Goal: Task Accomplishment & Management: Use online tool/utility

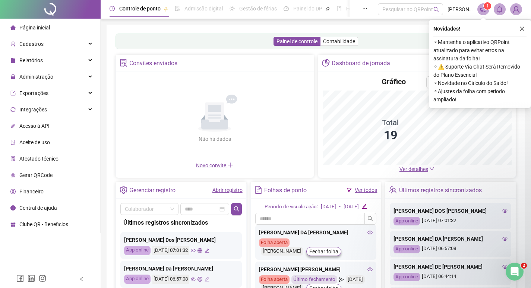
click at [33, 76] on span "Administração" at bounding box center [36, 77] width 34 height 6
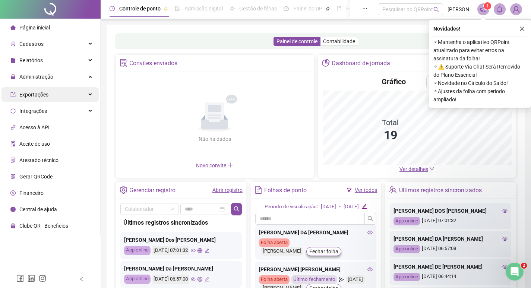
click at [48, 80] on span "Administração" at bounding box center [36, 77] width 34 height 6
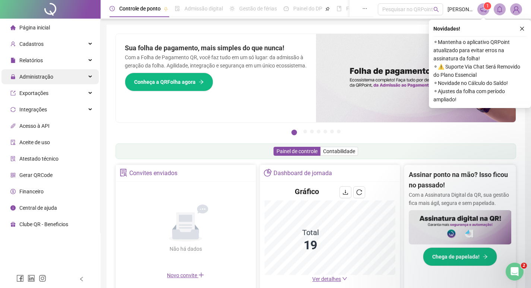
click at [42, 77] on span "Administração" at bounding box center [36, 77] width 34 height 6
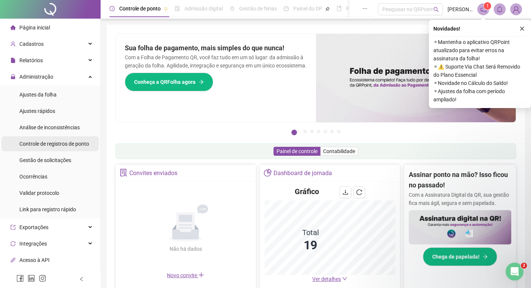
click at [64, 142] on span "Controle de registros de ponto" at bounding box center [54, 144] width 70 height 6
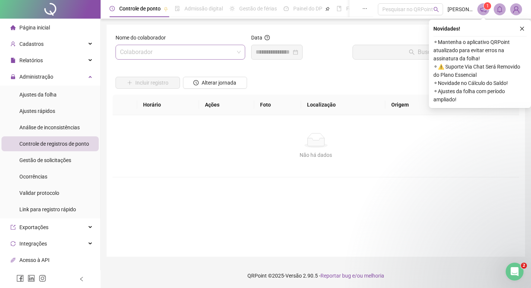
click at [154, 58] on input "search" at bounding box center [177, 52] width 114 height 14
click at [169, 51] on input "search" at bounding box center [177, 52] width 114 height 14
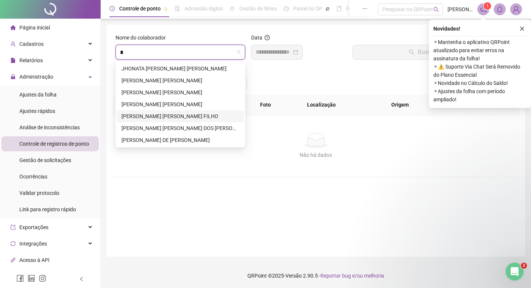
type input "**"
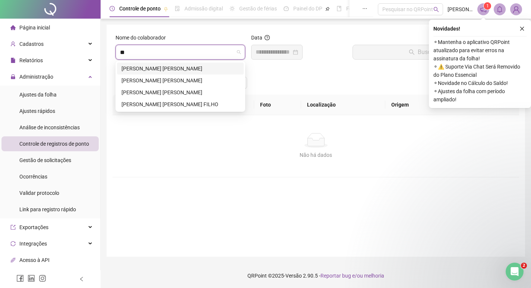
click at [166, 70] on div "[PERSON_NAME] [PERSON_NAME]" at bounding box center [180, 68] width 118 height 8
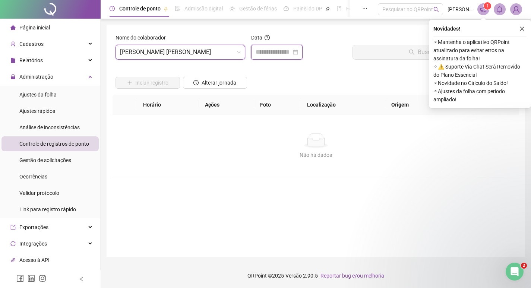
click at [275, 51] on input at bounding box center [274, 52] width 36 height 9
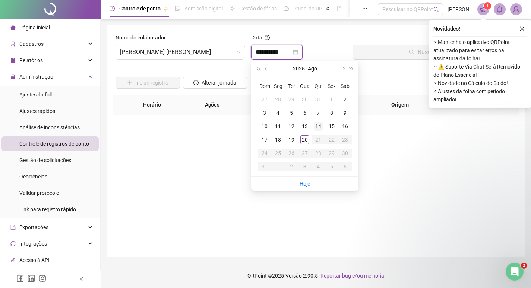
type input "**********"
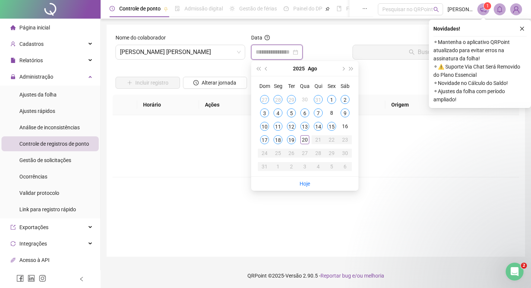
type input "**********"
click at [305, 143] on div "20" at bounding box center [304, 139] width 9 height 9
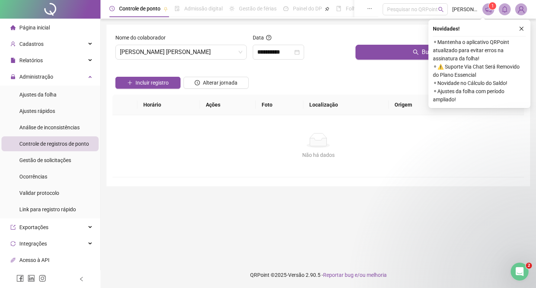
click at [399, 61] on div "Buscar registros" at bounding box center [439, 50] width 172 height 32
click at [399, 58] on button "Buscar registros" at bounding box center [439, 52] width 166 height 15
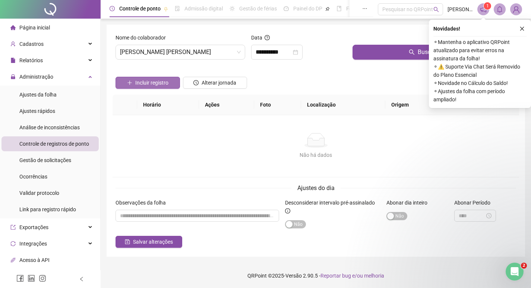
click at [165, 81] on span "Incluir registro" at bounding box center [151, 83] width 33 height 8
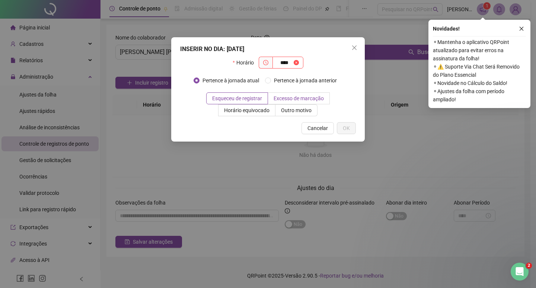
type input "*****"
drag, startPoint x: 294, startPoint y: 62, endPoint x: 186, endPoint y: 77, distance: 109.1
click at [220, 74] on div "Horário *****" at bounding box center [268, 66] width 176 height 18
type input "*****"
click at [349, 126] on span "OK" at bounding box center [346, 128] width 7 height 8
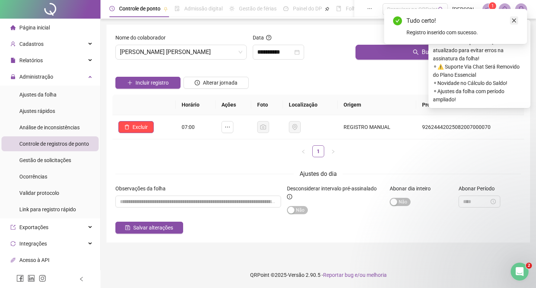
click at [513, 20] on icon "close" at bounding box center [514, 20] width 5 height 5
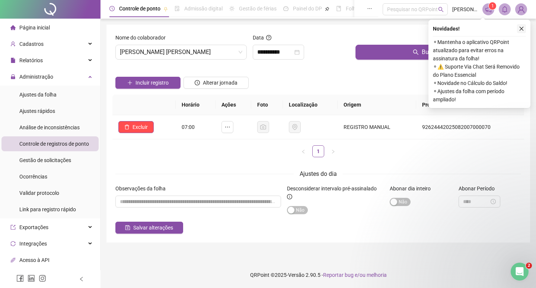
click at [523, 27] on icon "close" at bounding box center [521, 28] width 5 height 5
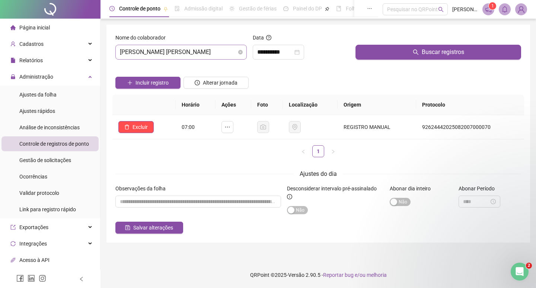
click at [153, 53] on span "[PERSON_NAME] [PERSON_NAME]" at bounding box center [181, 52] width 123 height 14
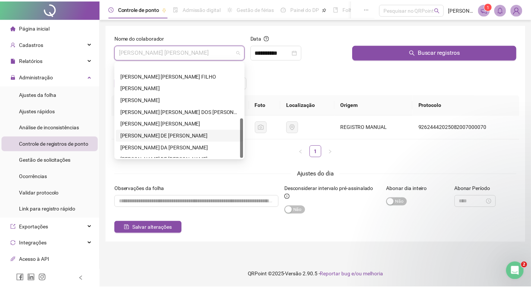
scroll to position [131, 0]
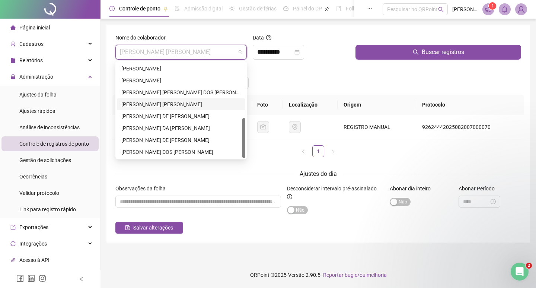
click at [158, 104] on div "[PERSON_NAME] [PERSON_NAME]" at bounding box center [181, 104] width 120 height 8
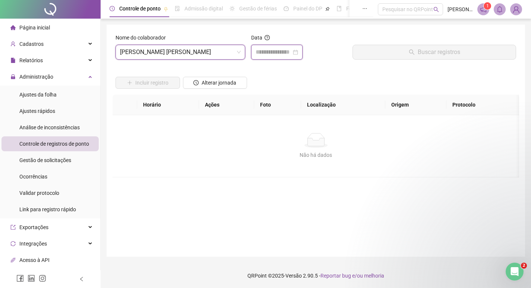
click at [257, 49] on input at bounding box center [274, 52] width 36 height 9
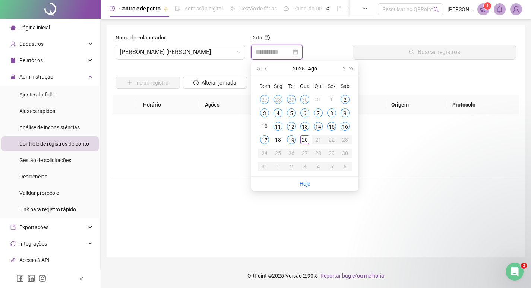
type input "**********"
click at [293, 139] on div "19" at bounding box center [291, 139] width 9 height 9
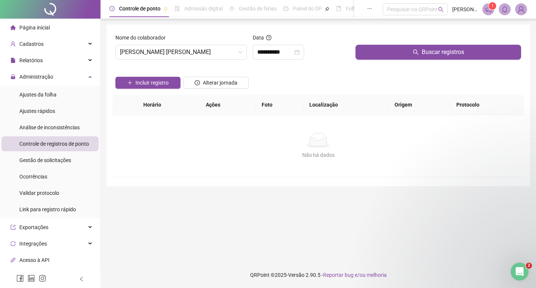
click at [403, 39] on div at bounding box center [439, 39] width 166 height 11
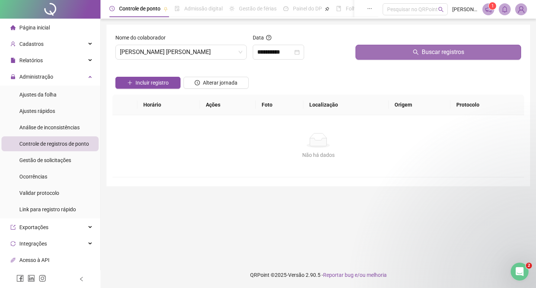
click at [396, 50] on button "Buscar registros" at bounding box center [439, 52] width 166 height 15
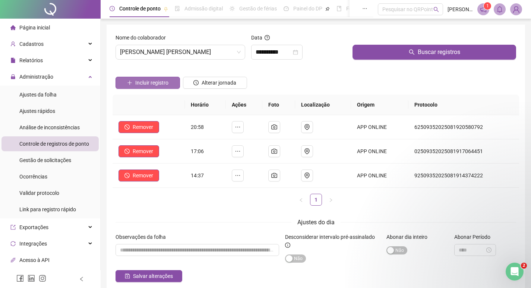
click at [156, 82] on span "Incluir registro" at bounding box center [151, 83] width 33 height 8
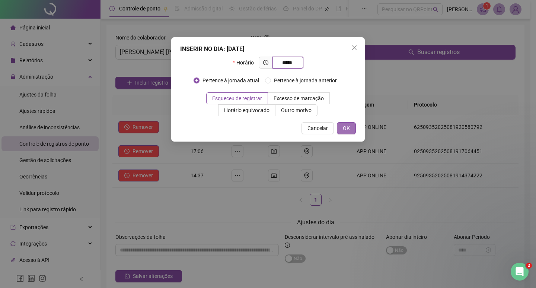
type input "*****"
click at [342, 126] on button "OK" at bounding box center [346, 128] width 19 height 12
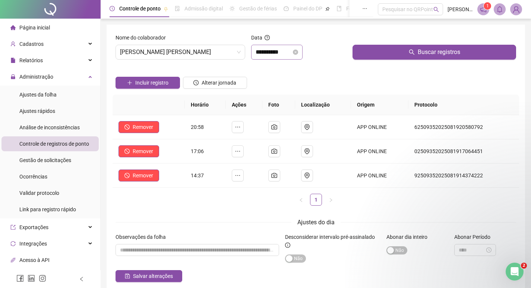
click at [265, 57] on div "**********" at bounding box center [276, 52] width 51 height 15
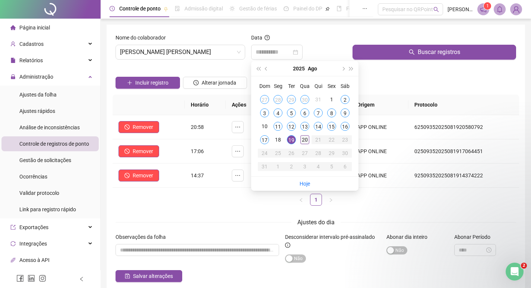
click at [304, 146] on td "20" at bounding box center [304, 139] width 13 height 13
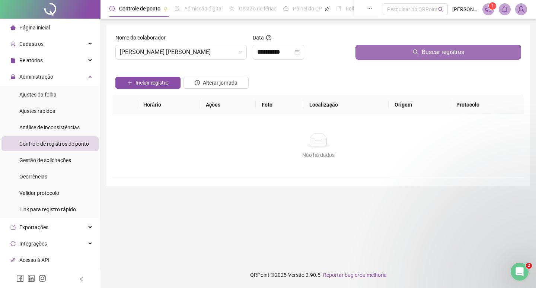
drag, startPoint x: 383, startPoint y: 64, endPoint x: 385, endPoint y: 58, distance: 6.5
click at [385, 64] on div "Buscar registros" at bounding box center [439, 50] width 172 height 32
click at [386, 55] on button "Buscar registros" at bounding box center [439, 52] width 166 height 15
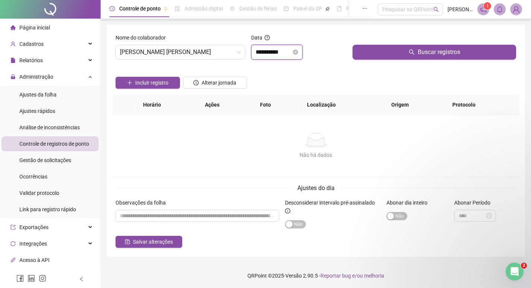
click at [258, 54] on input "**********" at bounding box center [274, 52] width 36 height 9
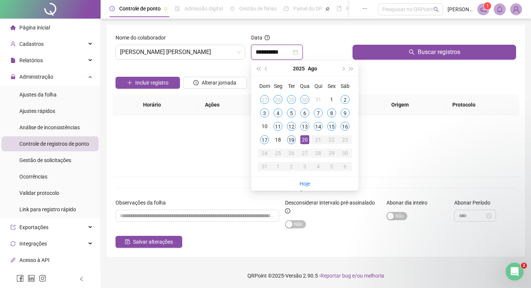
type input "**********"
click at [291, 141] on div "19" at bounding box center [291, 139] width 9 height 9
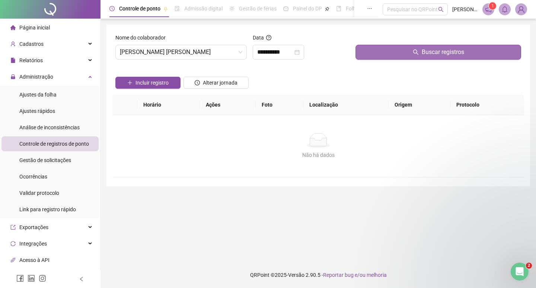
click at [382, 53] on button "Buscar registros" at bounding box center [439, 52] width 166 height 15
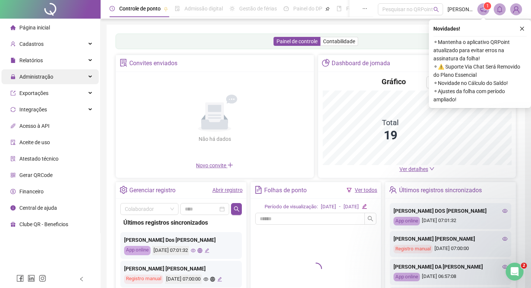
click at [46, 76] on span "Administração" at bounding box center [36, 77] width 34 height 6
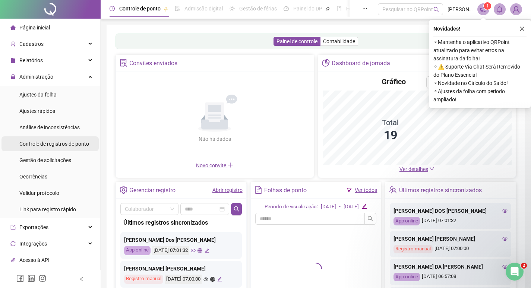
click at [53, 145] on span "Controle de registros de ponto" at bounding box center [54, 144] width 70 height 6
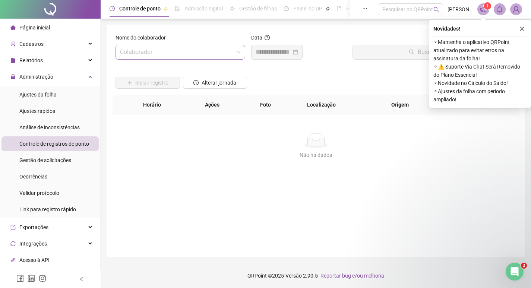
click at [135, 54] on input "search" at bounding box center [177, 52] width 114 height 14
click at [38, 30] on span "Página inicial" at bounding box center [34, 28] width 31 height 6
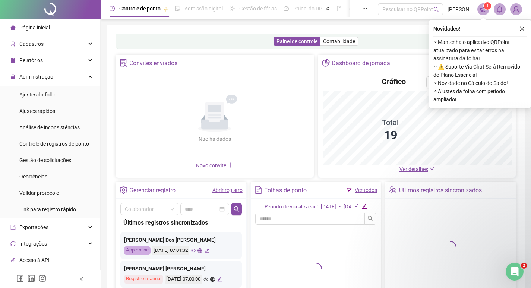
click at [44, 27] on span "Página inicial" at bounding box center [34, 28] width 31 height 6
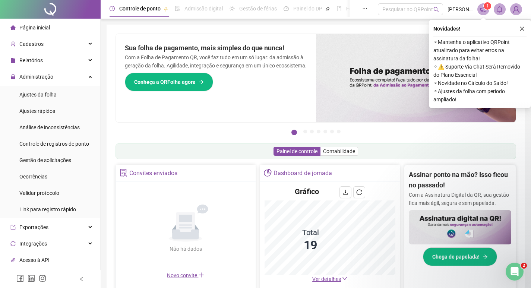
click at [42, 25] on span "Página inicial" at bounding box center [34, 28] width 31 height 6
click at [520, 26] on icon "close" at bounding box center [521, 28] width 5 height 5
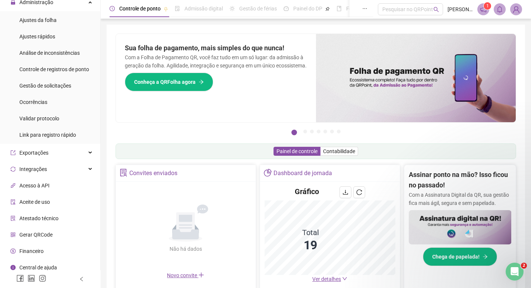
scroll to position [79, 0]
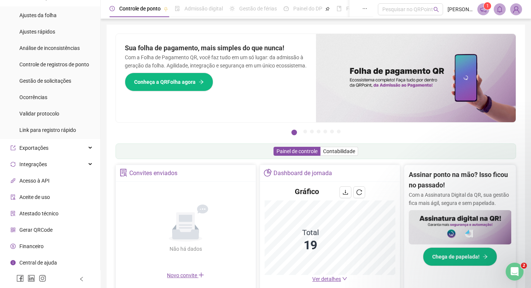
click at [42, 231] on span "Gerar QRCode" at bounding box center [35, 230] width 33 height 6
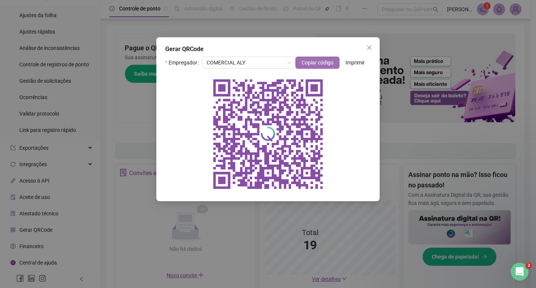
click at [312, 61] on span "Copiar código" at bounding box center [318, 62] width 32 height 8
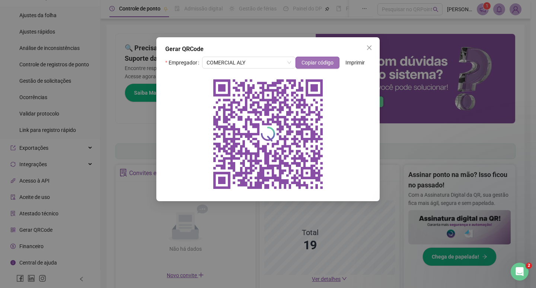
click at [330, 64] on span "Copiar código" at bounding box center [318, 62] width 32 height 8
click at [356, 63] on span "Imprimir" at bounding box center [355, 62] width 19 height 8
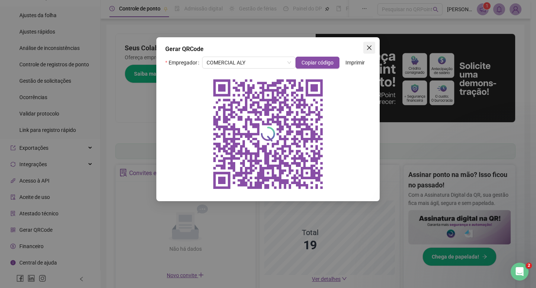
click at [365, 48] on span "Close" at bounding box center [370, 48] width 12 height 6
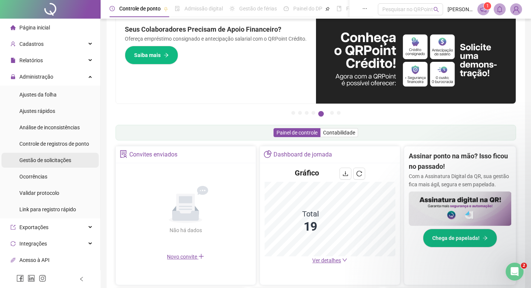
scroll to position [18, 0]
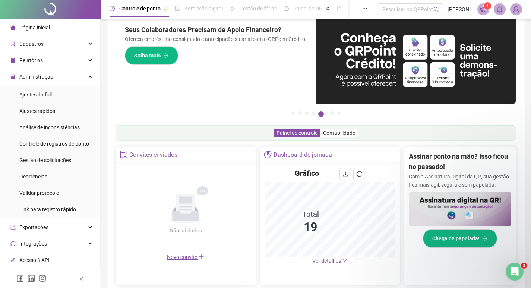
click at [34, 29] on span "Página inicial" at bounding box center [34, 28] width 31 height 6
click at [49, 26] on span "Página inicial" at bounding box center [34, 28] width 31 height 6
click at [31, 46] on span "Cadastros" at bounding box center [31, 44] width 24 height 6
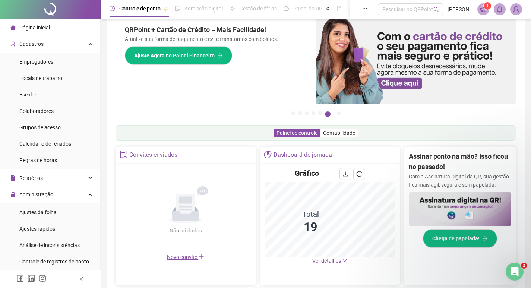
click at [518, 7] on img at bounding box center [515, 9] width 11 height 11
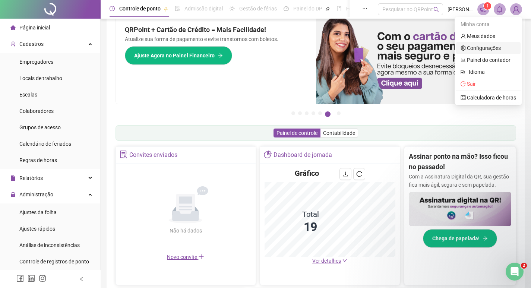
click at [482, 46] on link "Configurações" at bounding box center [480, 48] width 40 height 6
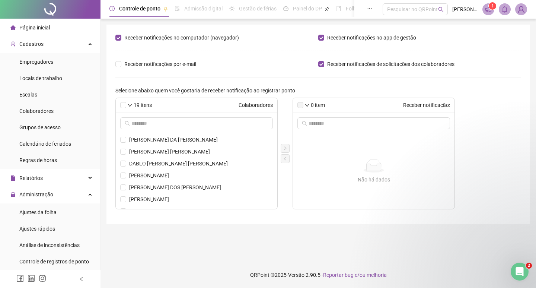
click at [520, 12] on img at bounding box center [521, 9] width 11 height 11
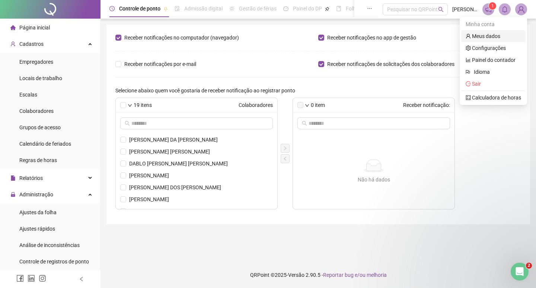
click at [495, 33] on link "Meus dados" at bounding box center [483, 36] width 35 height 6
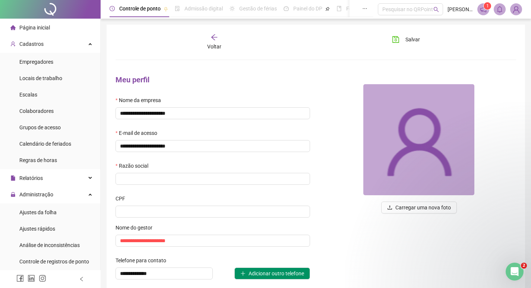
click at [37, 31] on div "Página inicial" at bounding box center [29, 27] width 39 height 15
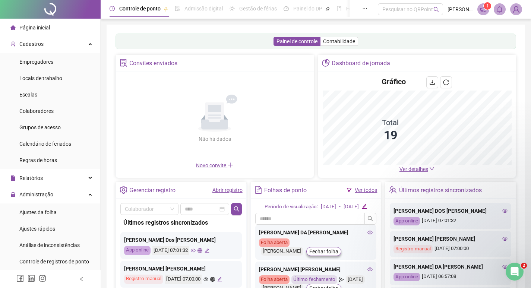
click at [44, 61] on span "Empregadores" at bounding box center [36, 62] width 34 height 6
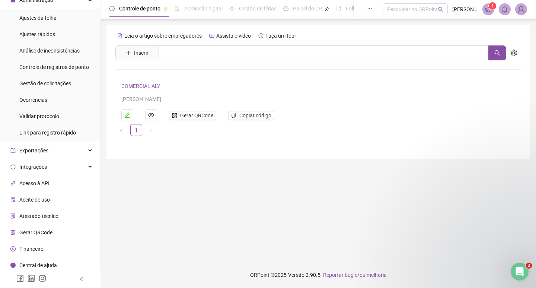
scroll to position [197, 0]
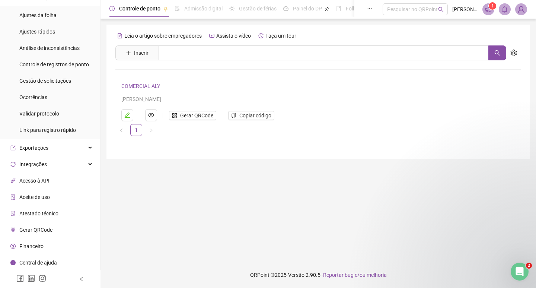
click at [38, 228] on span "Gerar QRCode" at bounding box center [35, 230] width 33 height 6
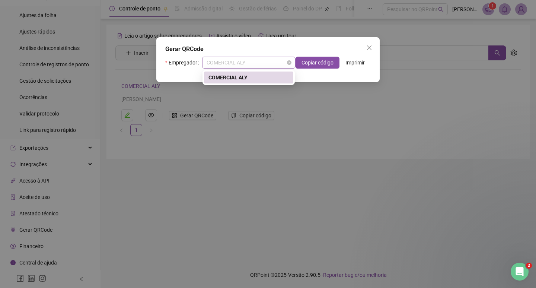
click at [269, 64] on span "COMERCIAL ALY" at bounding box center [249, 62] width 85 height 11
click at [262, 80] on div "COMERCIAL ALY" at bounding box center [249, 77] width 80 height 8
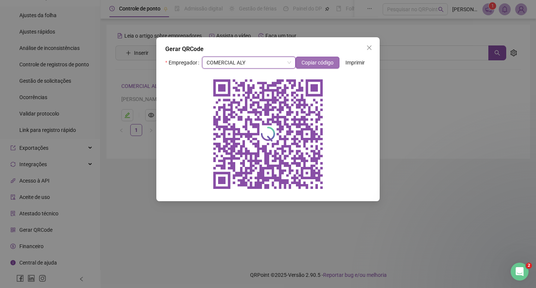
click at [325, 63] on span "Copiar código" at bounding box center [318, 62] width 32 height 8
click at [371, 45] on icon "close" at bounding box center [369, 48] width 6 height 6
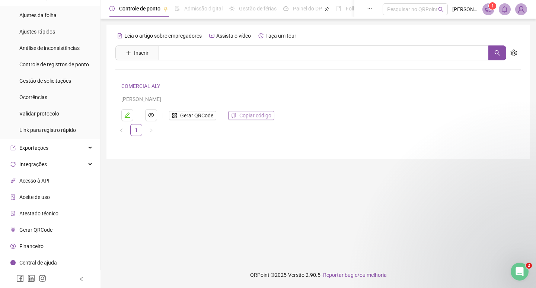
click at [256, 117] on span "Copiar código" at bounding box center [255, 115] width 32 height 8
click at [151, 114] on icon "eye" at bounding box center [151, 115] width 6 height 4
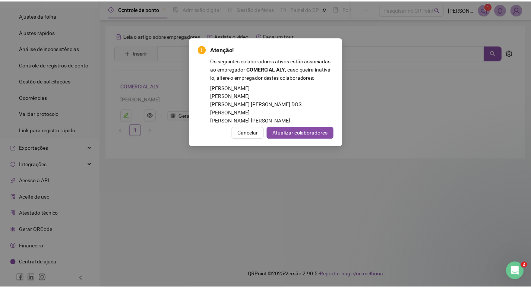
scroll to position [132, 0]
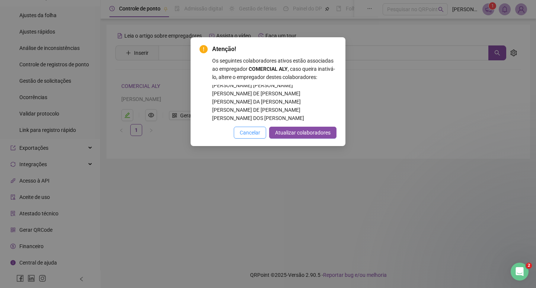
click at [249, 135] on span "Cancelar" at bounding box center [250, 132] width 20 height 8
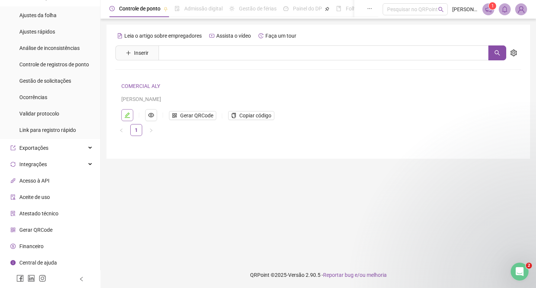
click at [130, 115] on button "button" at bounding box center [127, 115] width 12 height 12
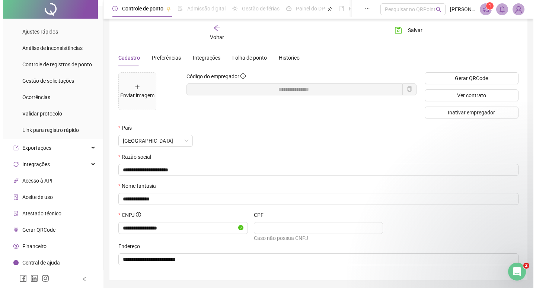
scroll to position [0, 0]
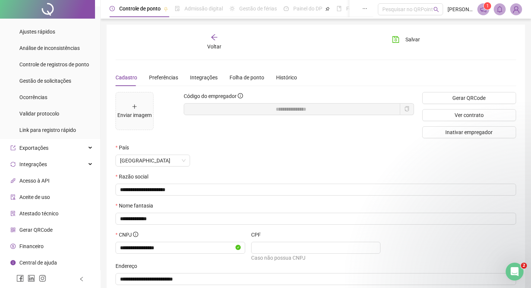
click at [218, 37] on div "Voltar" at bounding box center [214, 42] width 62 height 17
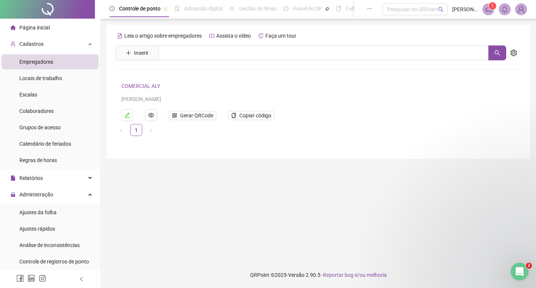
click at [43, 28] on span "Página inicial" at bounding box center [34, 28] width 31 height 6
